Goal: Find specific page/section: Find specific page/section

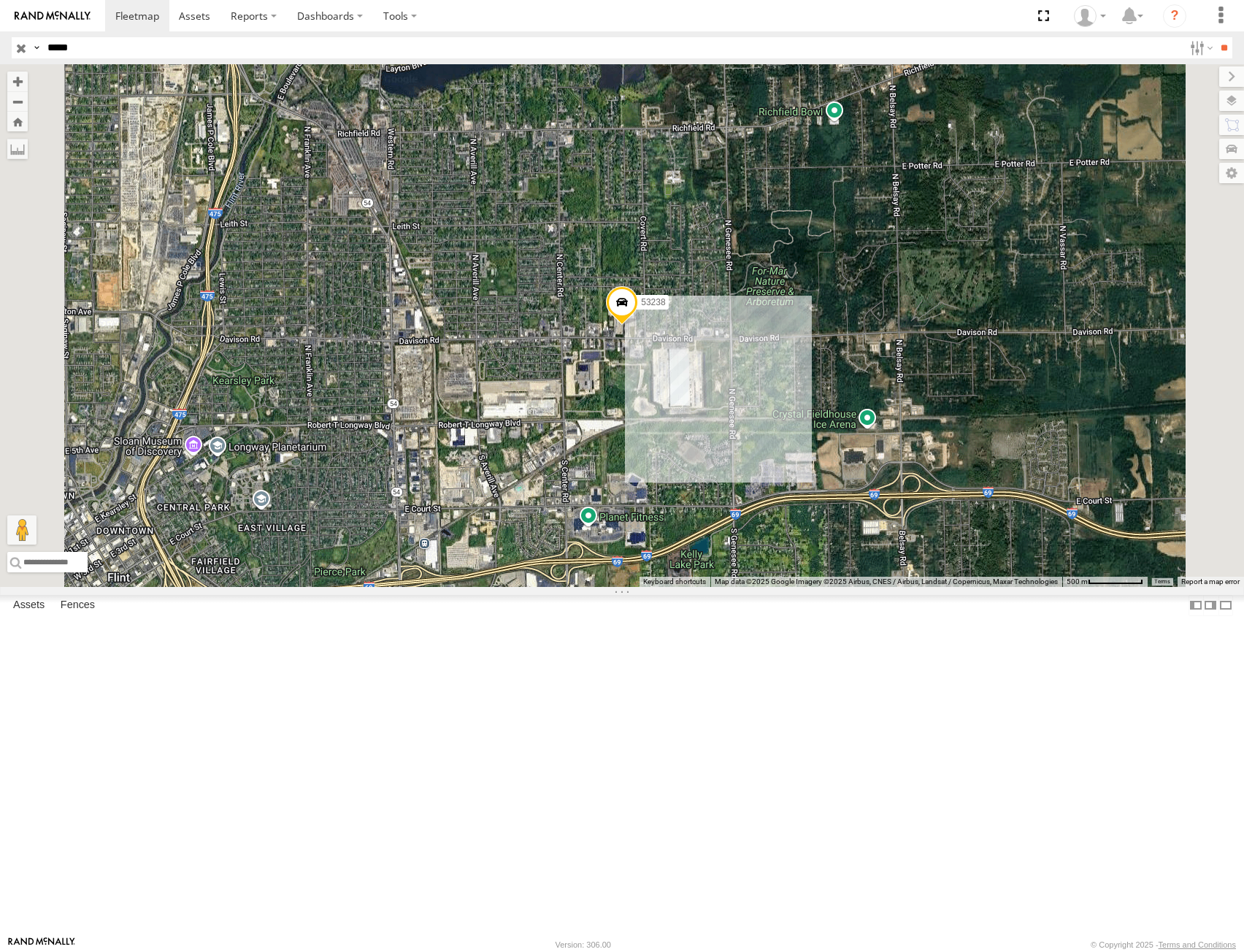
click at [15, 46] on input "button" at bounding box center [21, 48] width 19 height 21
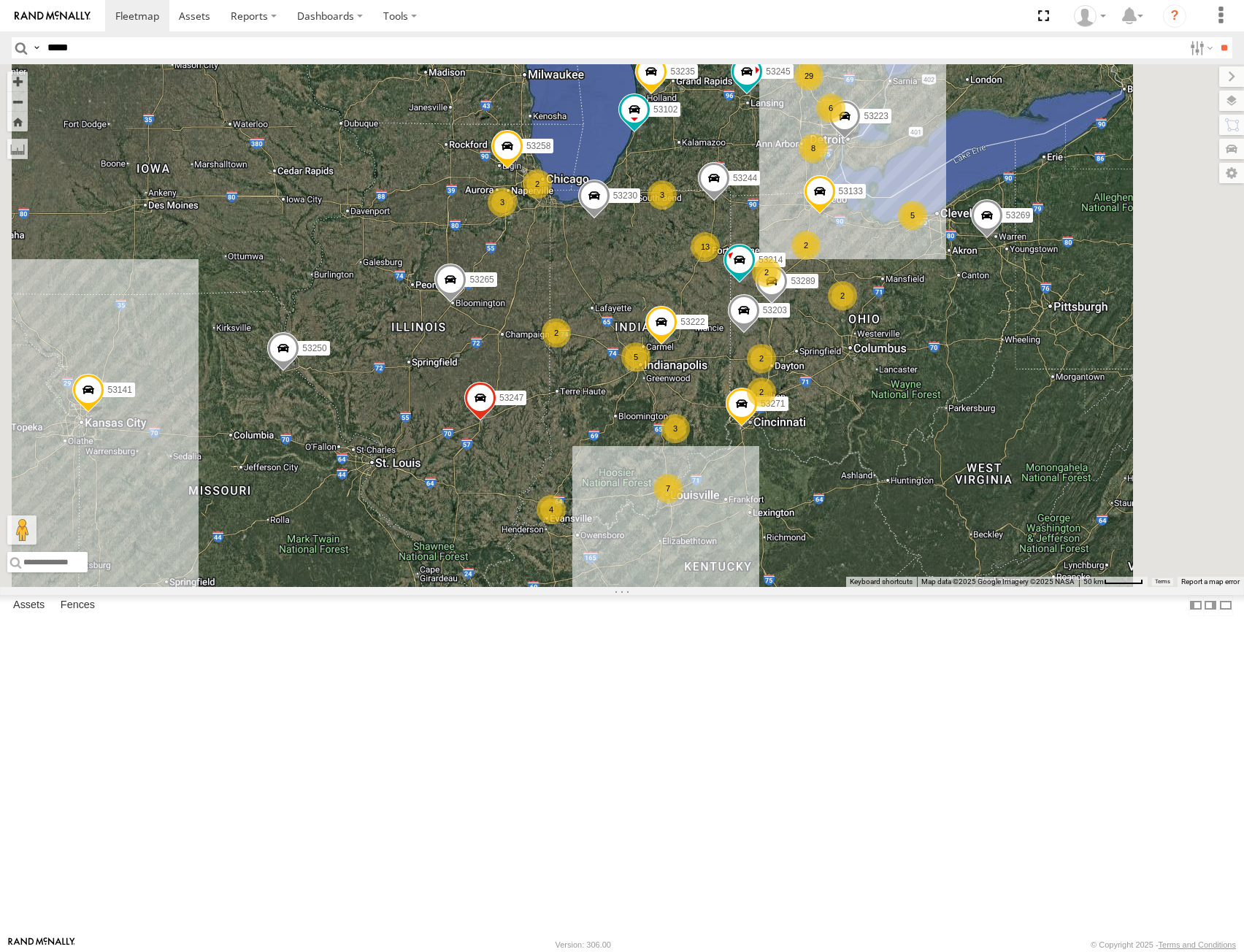
click at [497, 422] on span at bounding box center [480, 402] width 32 height 40
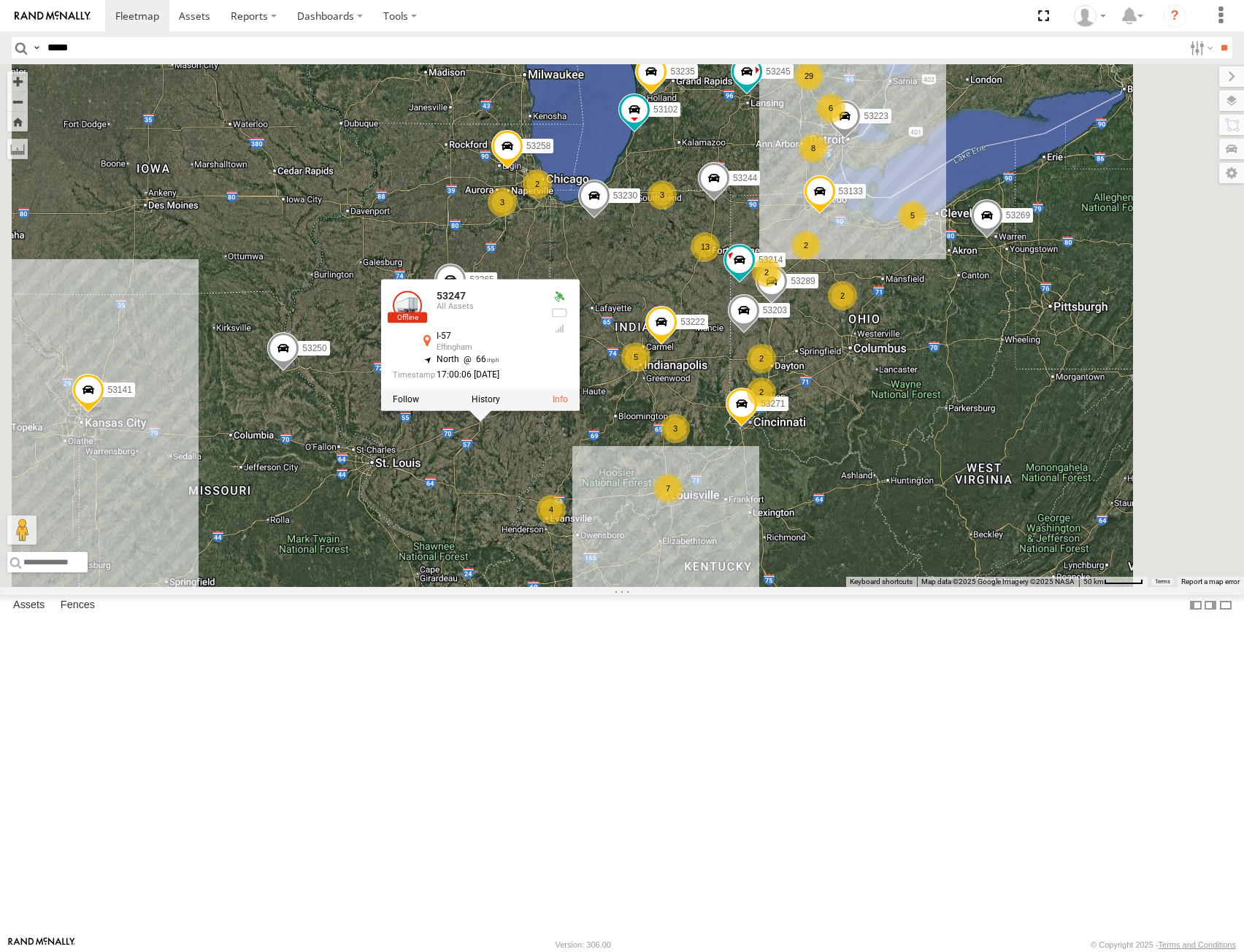
click at [667, 587] on div "53271 53106 53223 53230 53247 53222 53258 53250 53203 53102 53289 53133 53214 5…" at bounding box center [622, 325] width 1244 height 523
